Goal: Use online tool/utility: Utilize a website feature to perform a specific function

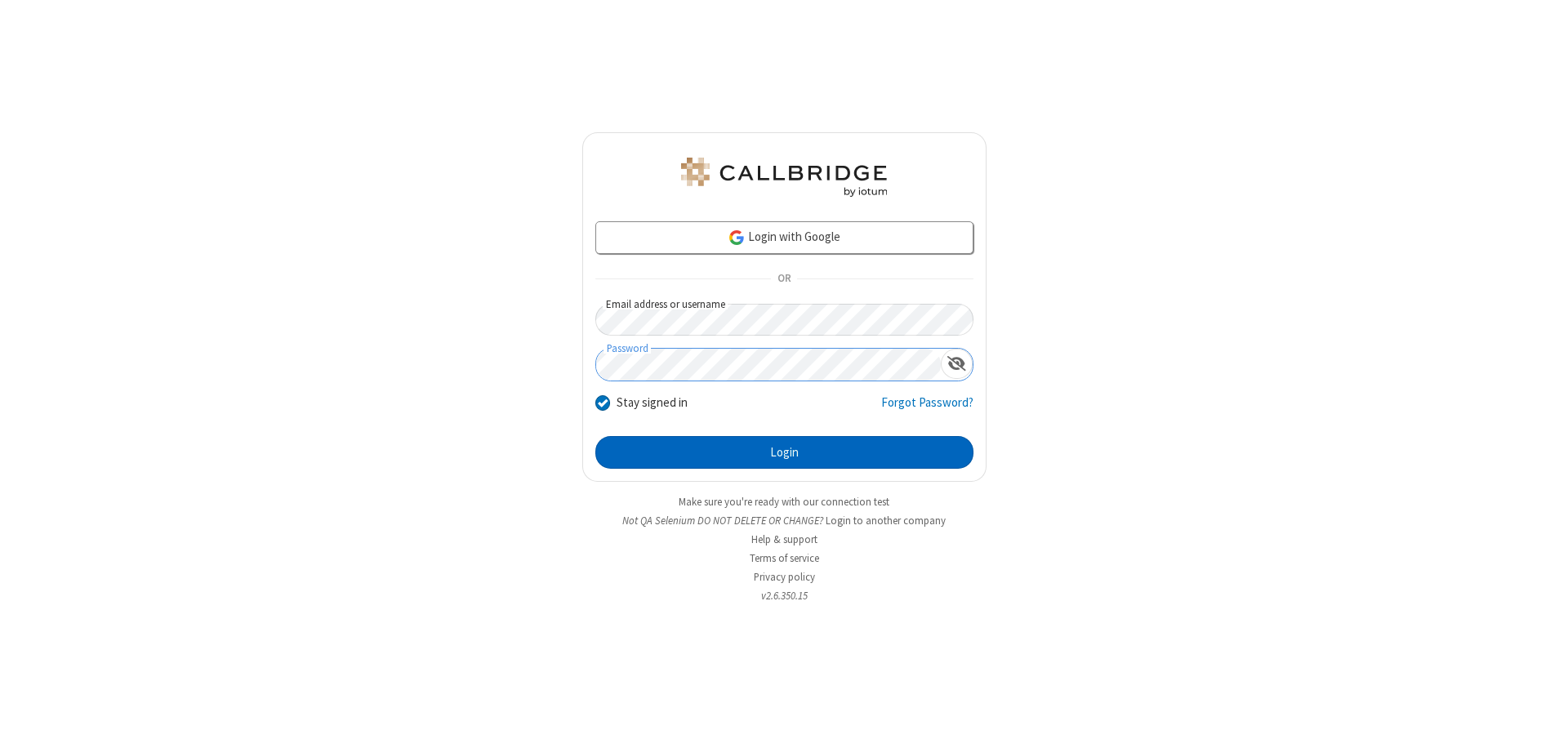
click at [784, 452] on button "Login" at bounding box center [784, 452] width 378 height 33
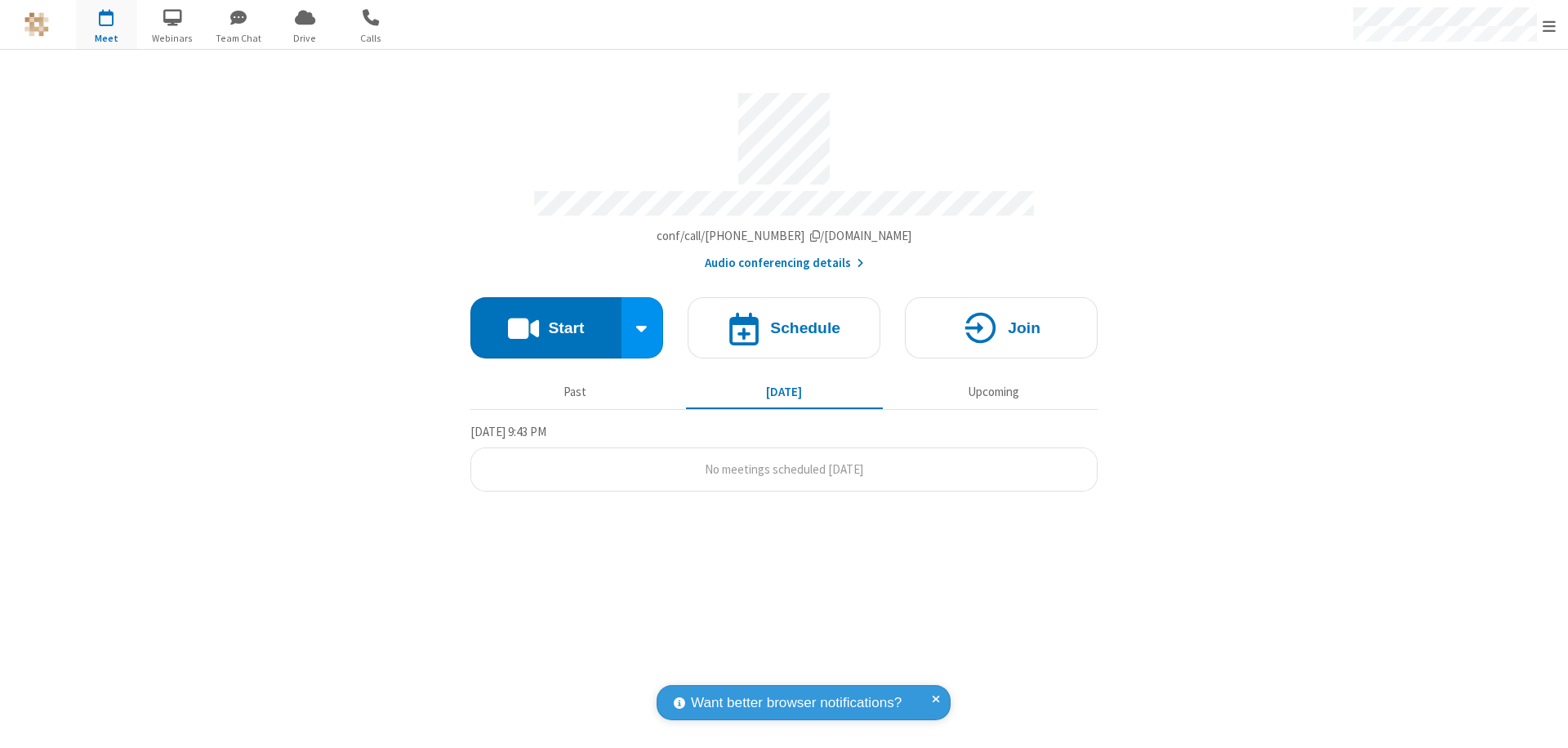
click at [546, 320] on button "Start" at bounding box center [546, 327] width 151 height 61
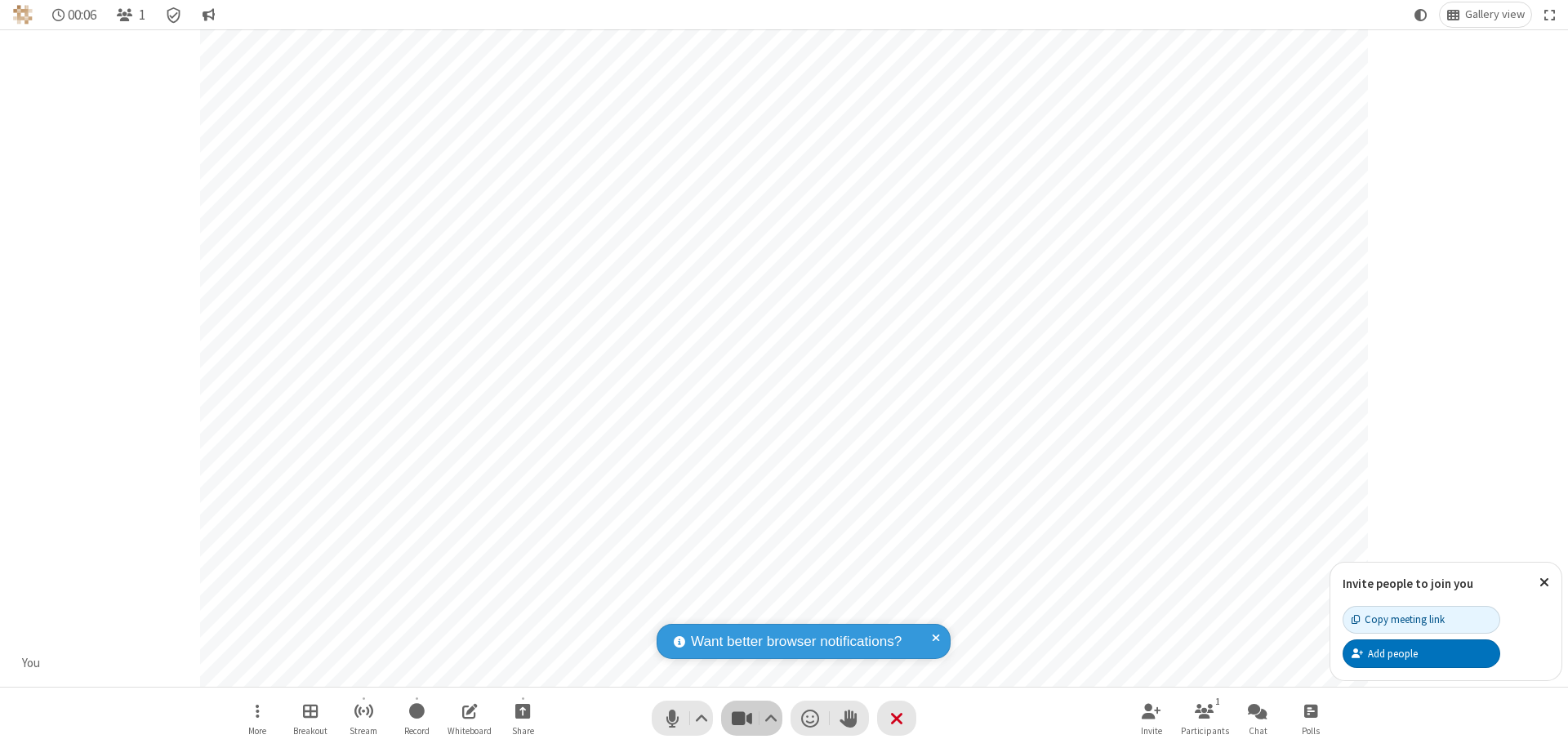
click at [741, 718] on span "Stop video (⌘+Shift+V)" at bounding box center [740, 718] width 24 height 23
click at [741, 718] on span "Start video (⌘+Shift+V)" at bounding box center [740, 718] width 24 height 23
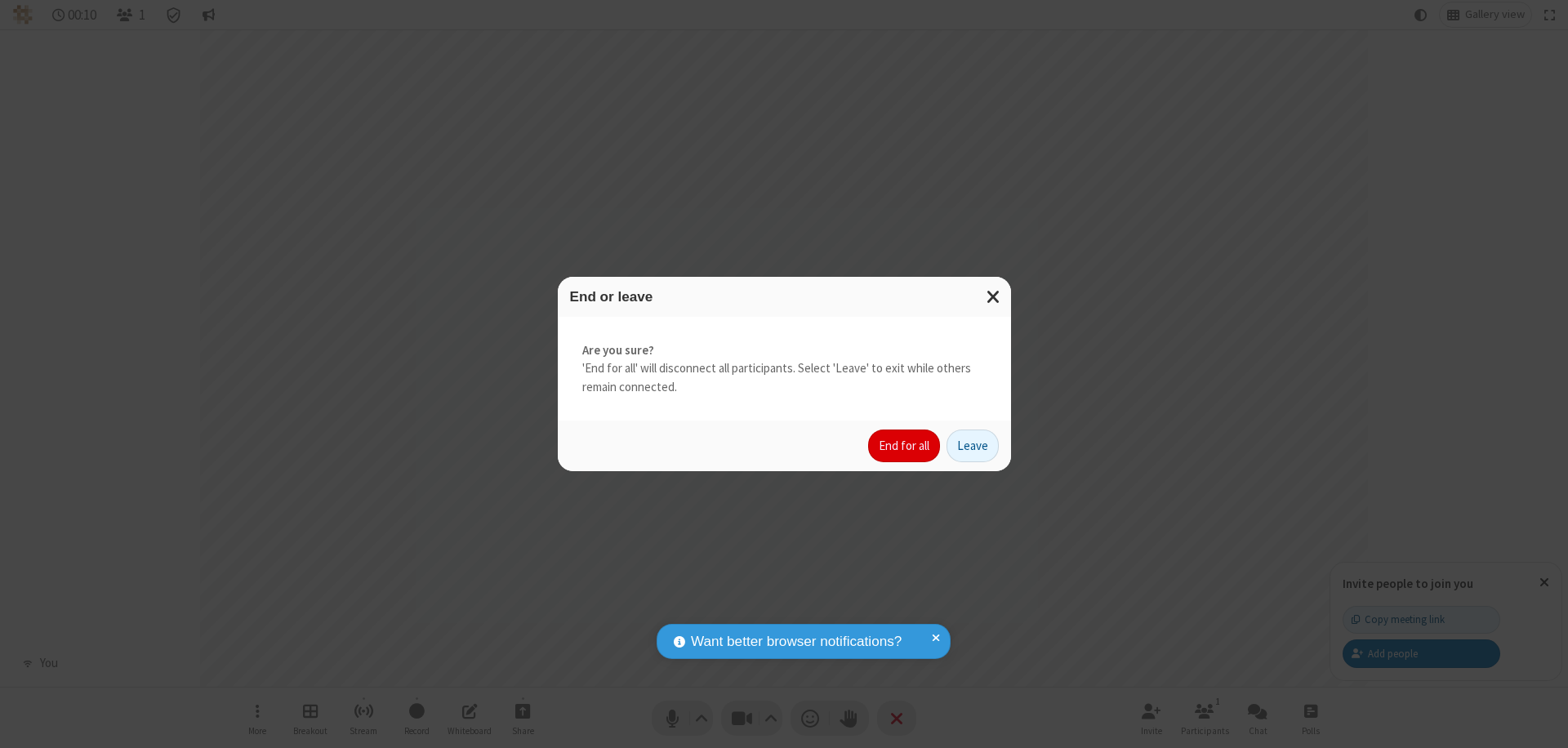
click at [905, 446] on button "End for all" at bounding box center [904, 446] width 72 height 33
